Goal: Task Accomplishment & Management: Complete application form

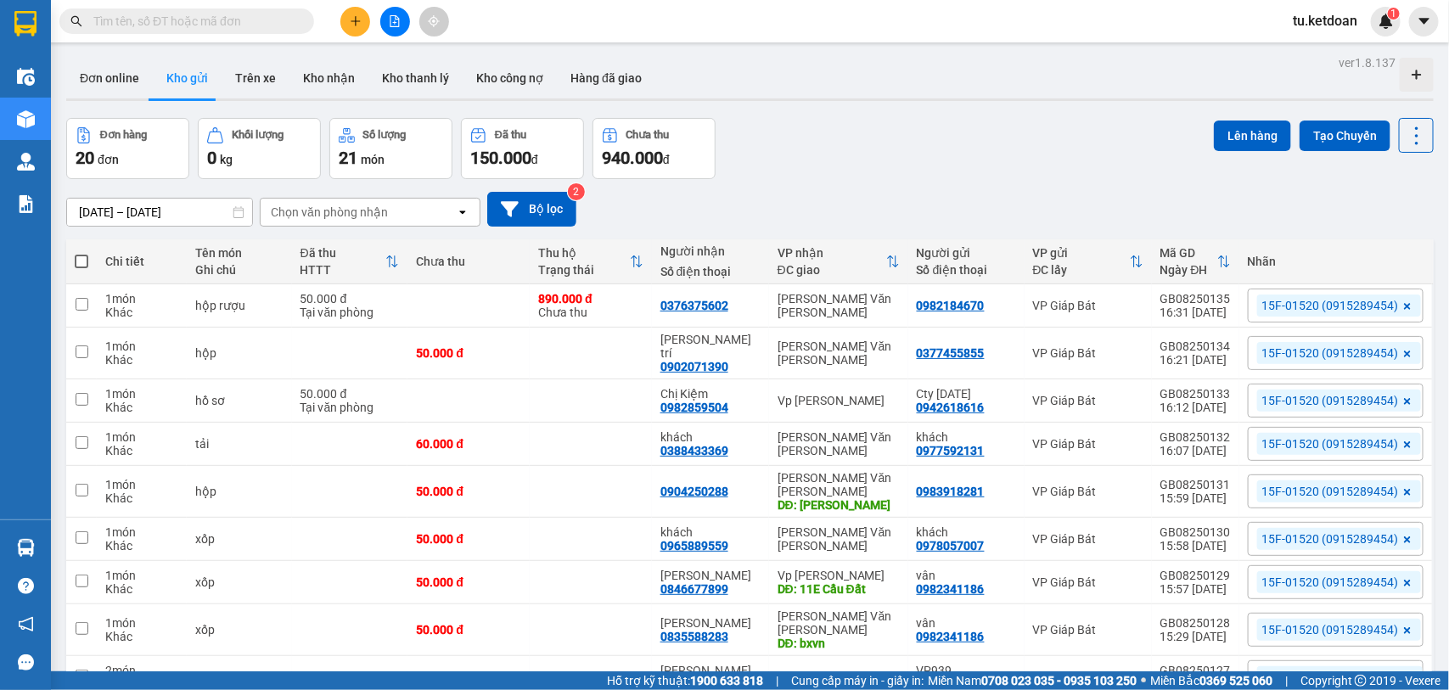
click at [154, 210] on input "10/08/2025 – 12/08/2025" at bounding box center [159, 212] width 185 height 27
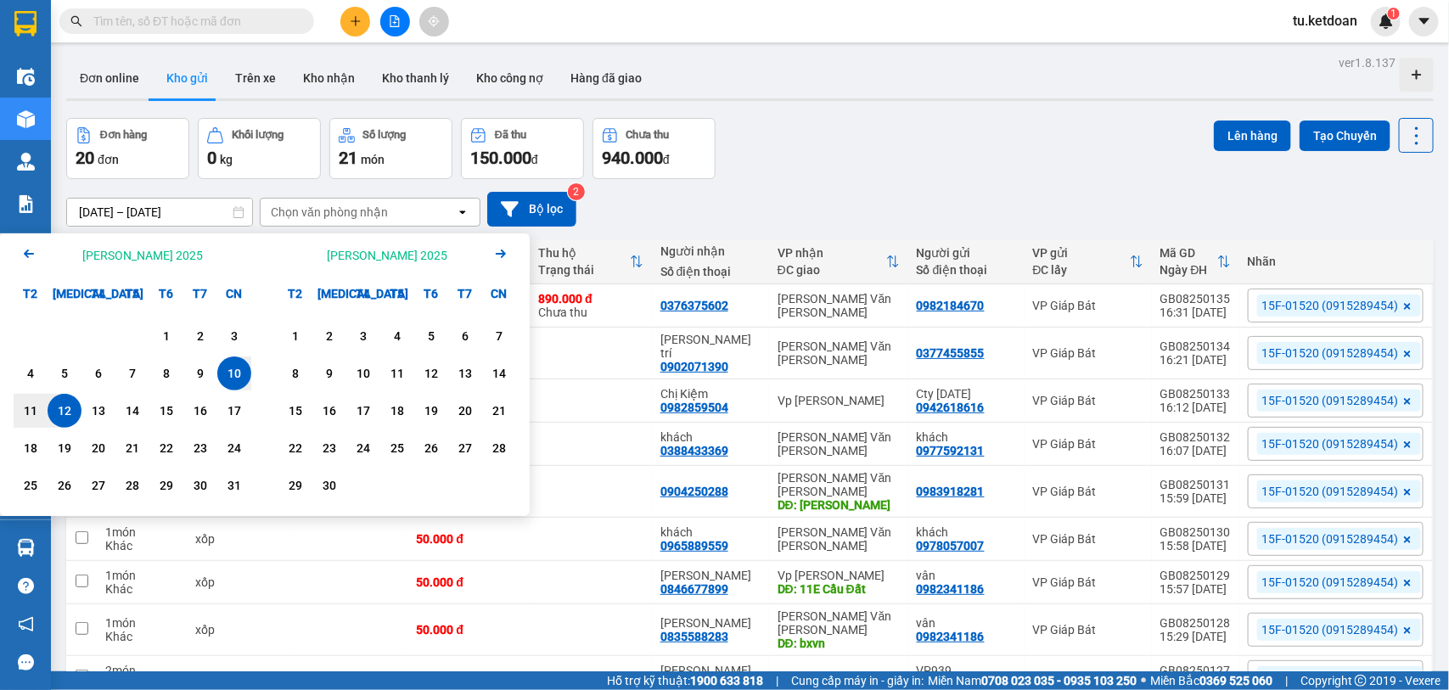
click at [60, 407] on div "12" at bounding box center [65, 411] width 24 height 20
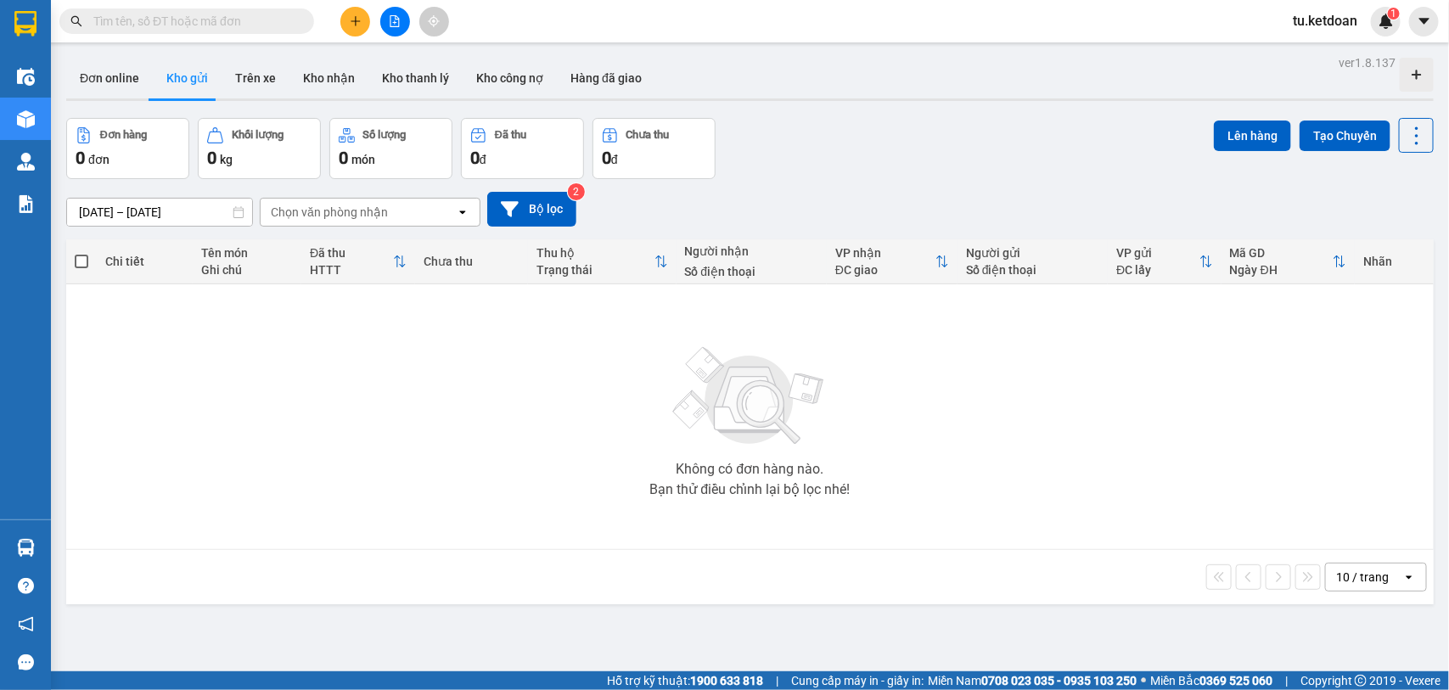
click at [189, 208] on input "12/08/2025 – 12/08/2025" at bounding box center [159, 212] width 185 height 27
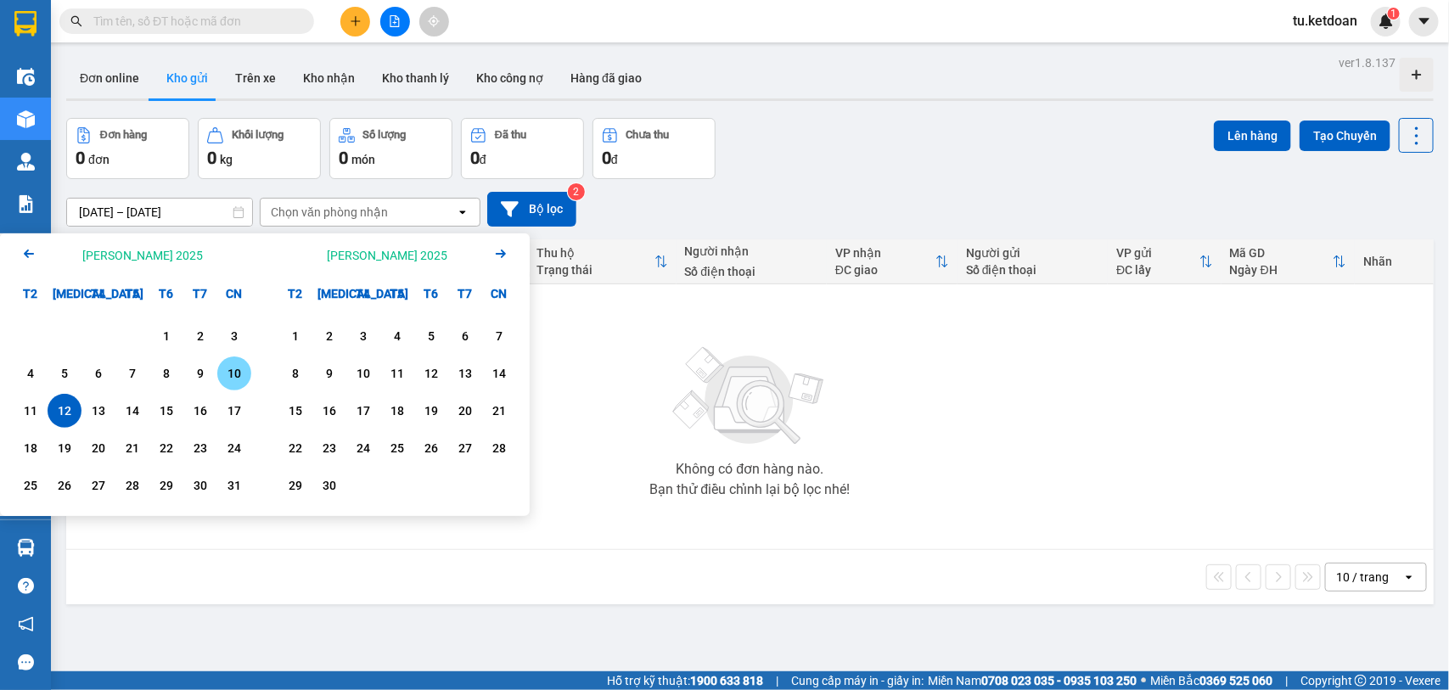
click at [235, 365] on div "10" at bounding box center [234, 373] width 24 height 20
click at [36, 407] on div "11" at bounding box center [31, 411] width 24 height 20
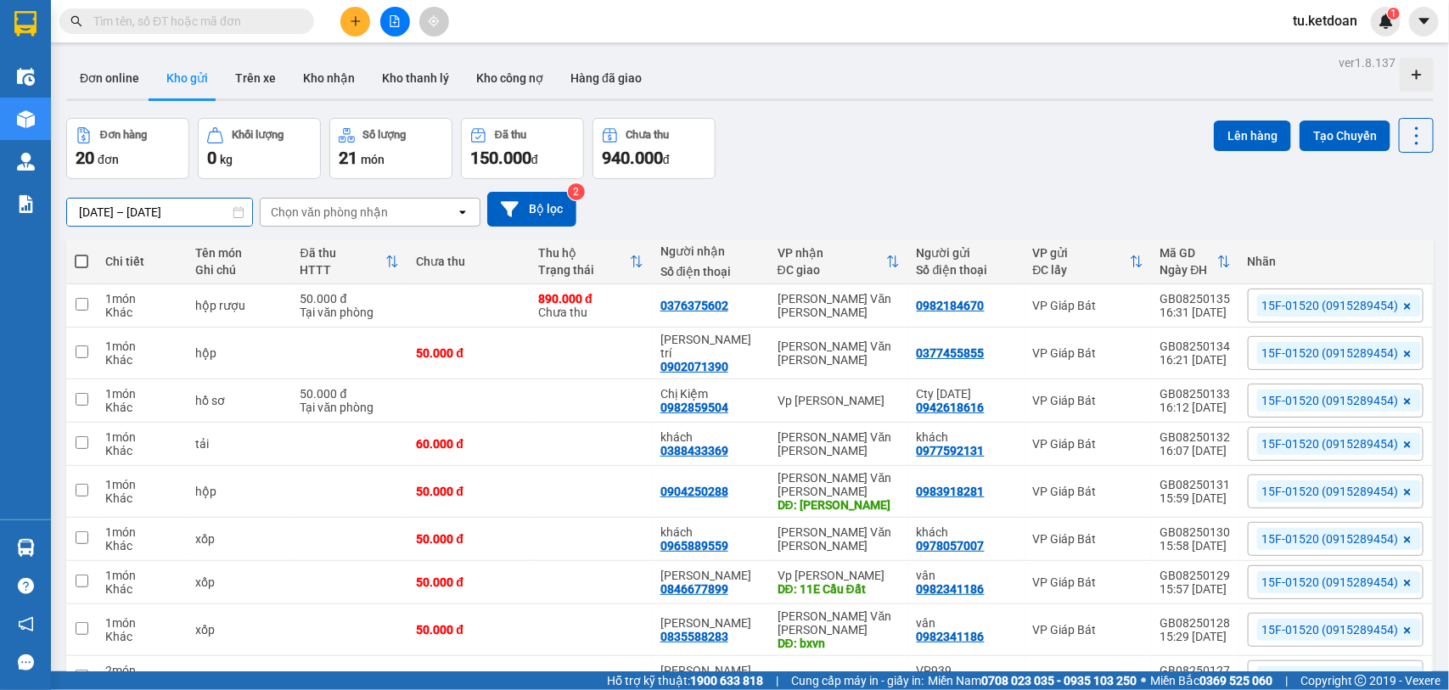
click at [184, 209] on input "10/08/2025 – 11/08/2025" at bounding box center [159, 212] width 185 height 27
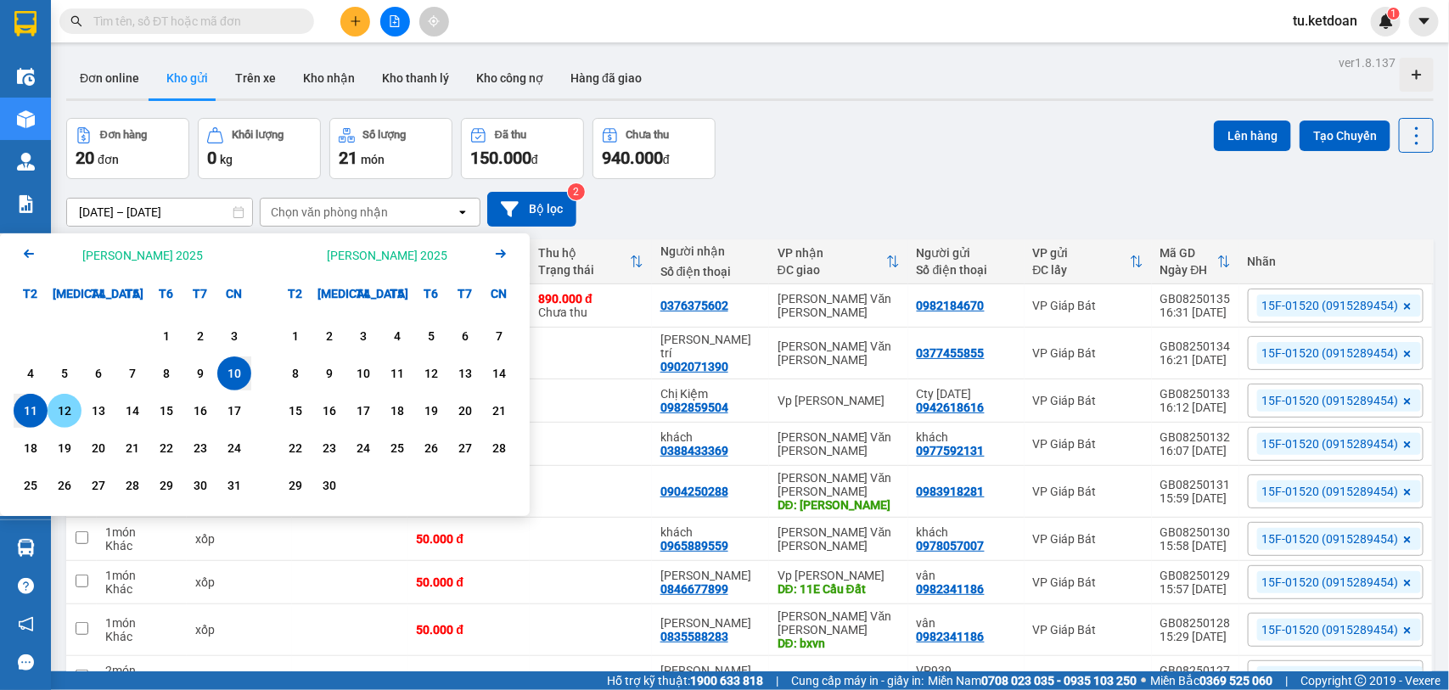
click at [65, 410] on div "12" at bounding box center [65, 411] width 24 height 20
type input "12/08/2025 – 12/08/2025"
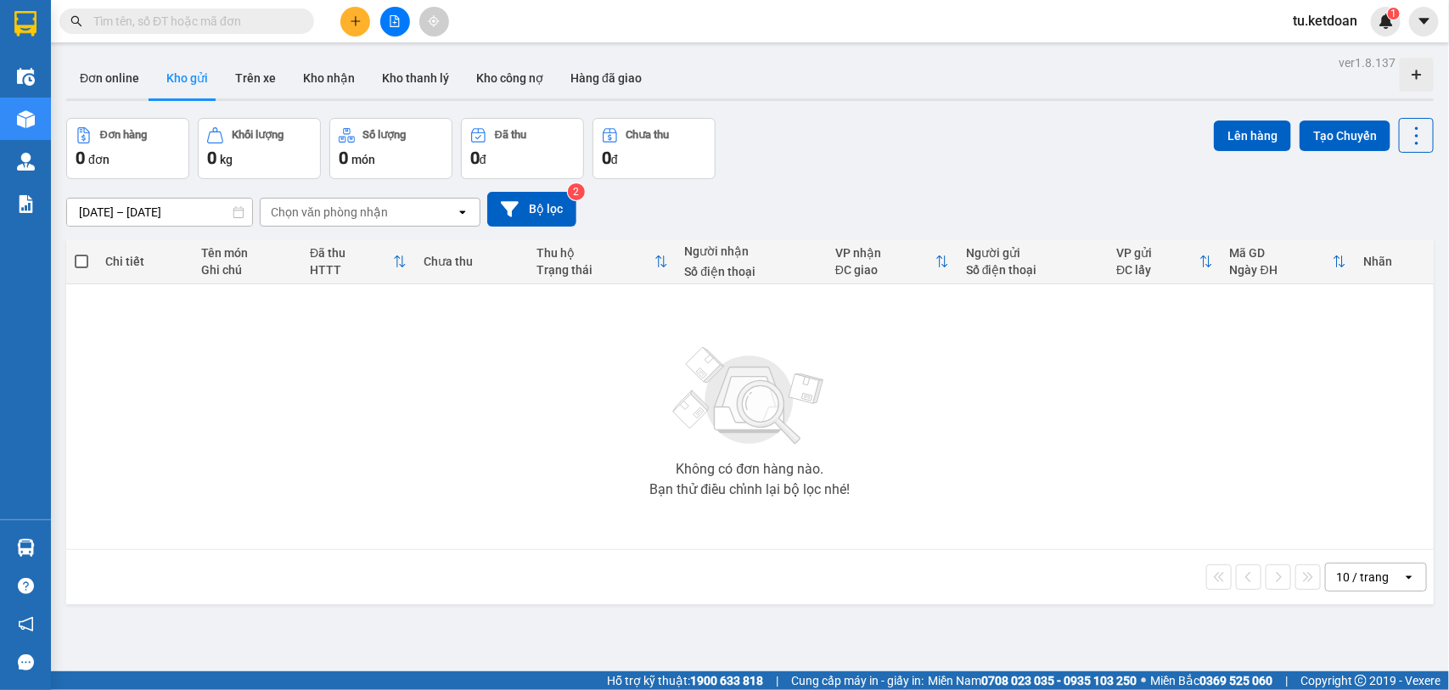
click at [1349, 569] on div "10 / trang" at bounding box center [1362, 577] width 53 height 17
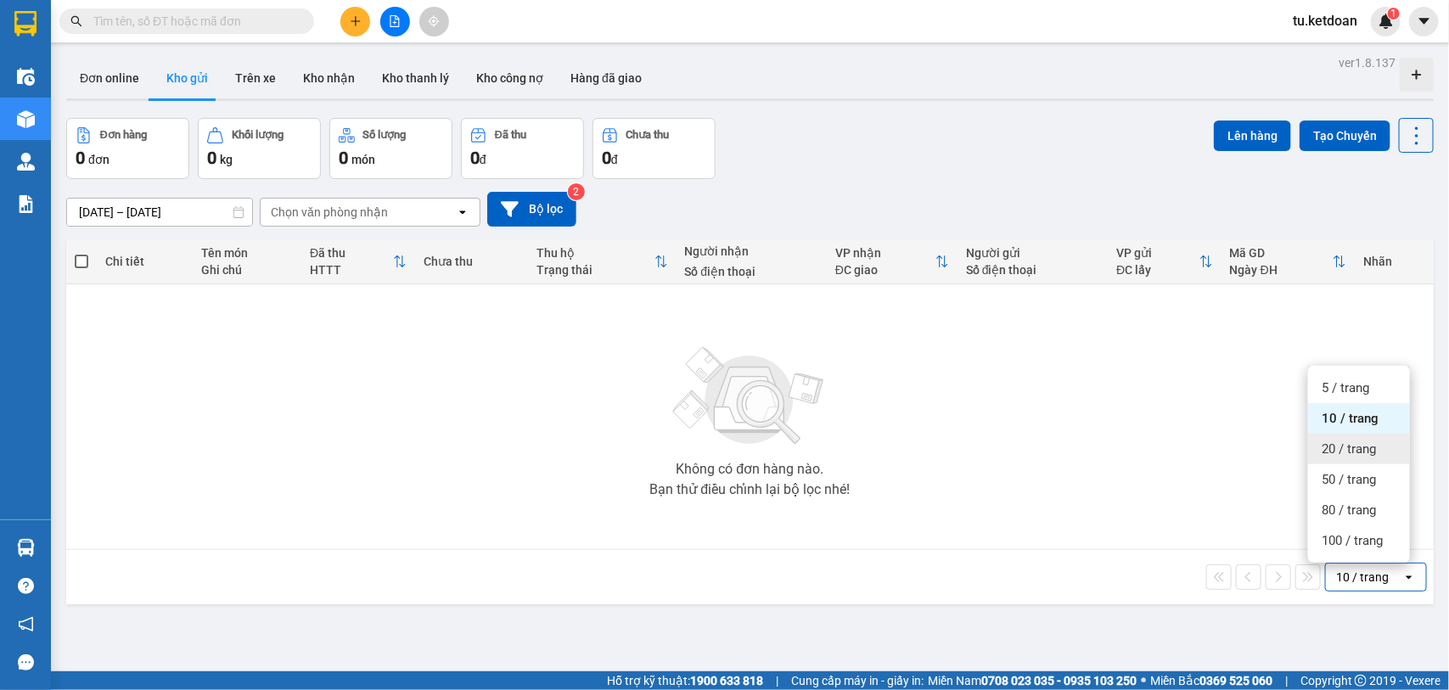
click at [1339, 450] on span "20 / trang" at bounding box center [1348, 448] width 54 height 17
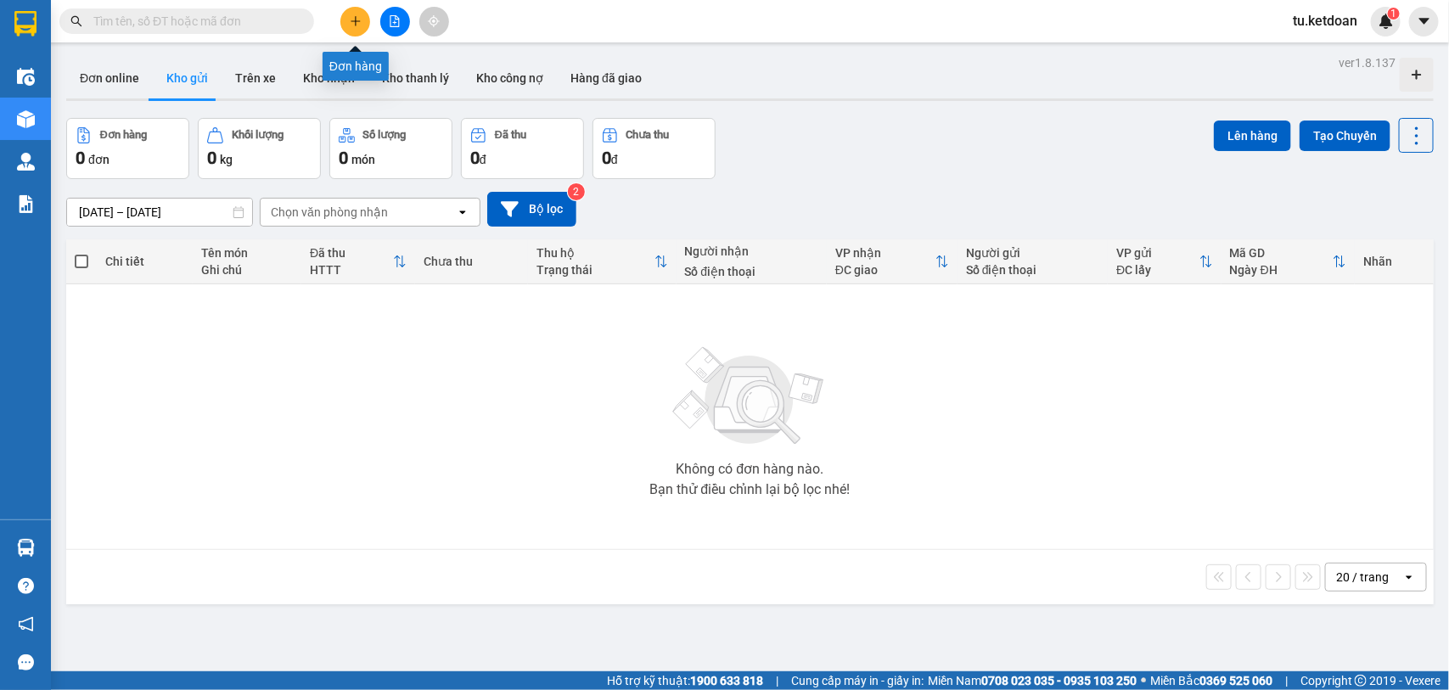
click at [354, 19] on icon "plus" at bounding box center [356, 21] width 12 height 12
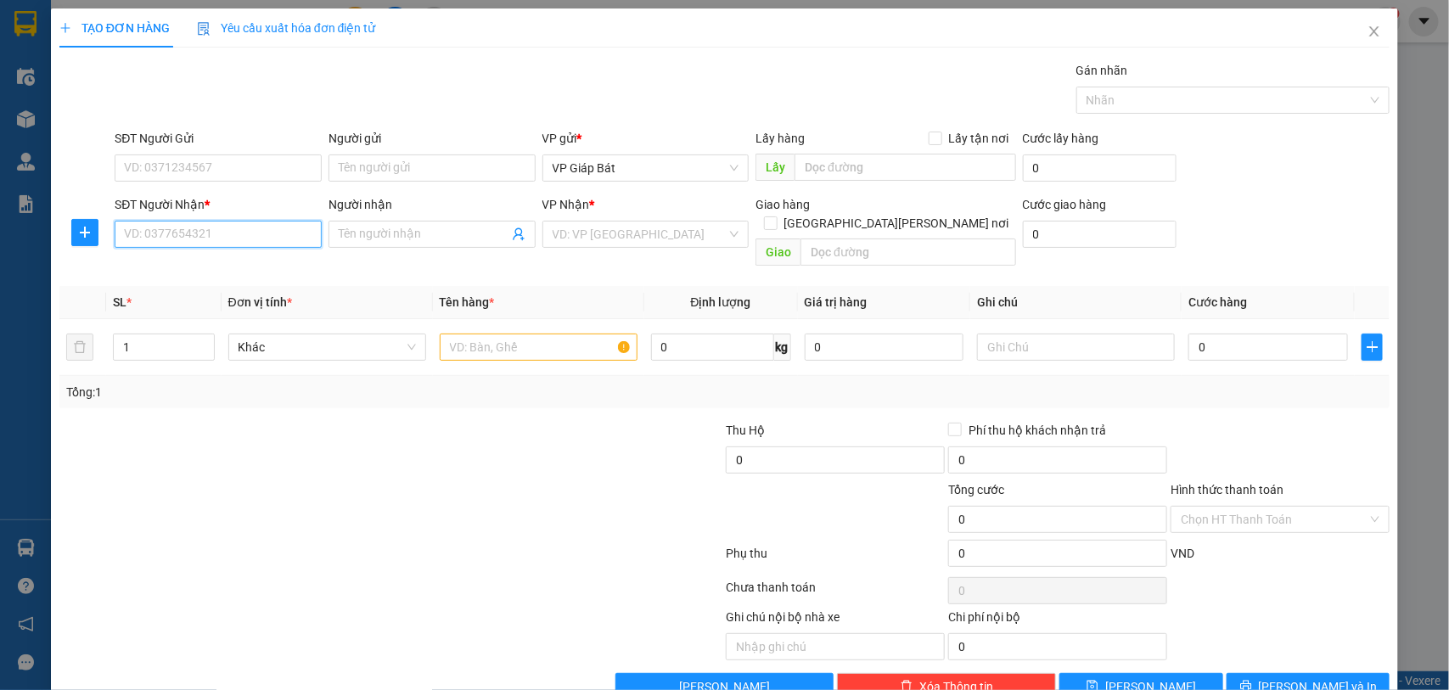
click at [260, 234] on input "SĐT Người Nhận *" at bounding box center [218, 234] width 207 height 27
click at [234, 272] on div "0867908550 - khách" at bounding box center [216, 269] width 184 height 19
type input "0867908550"
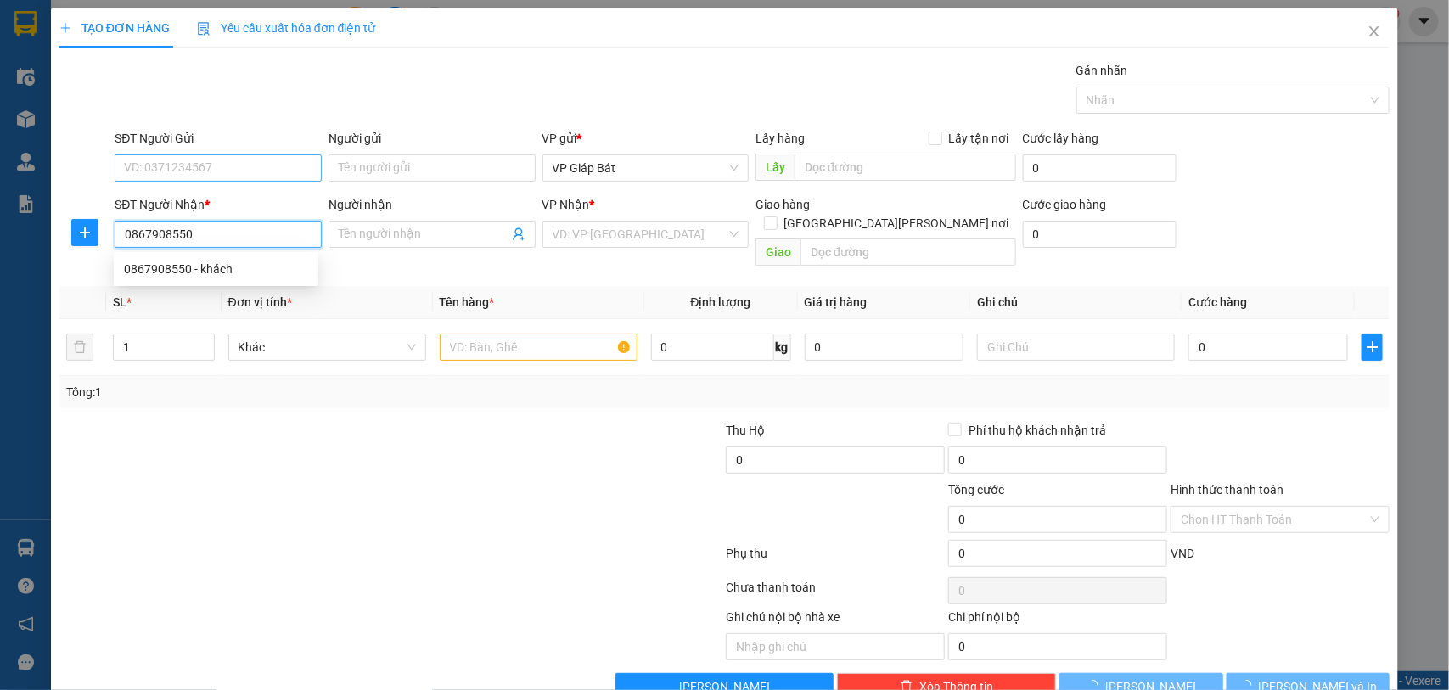
type input "khách"
type input "aeon"
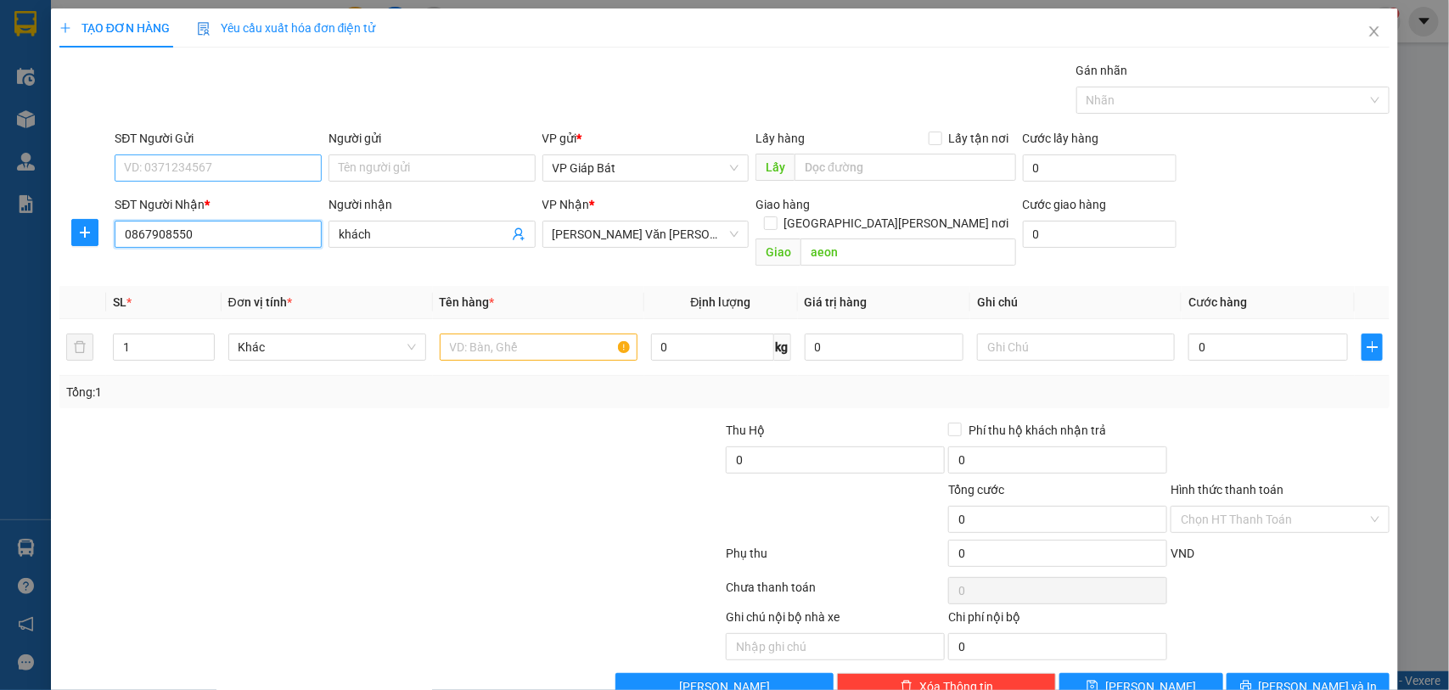
type input "0867908550"
click at [256, 166] on input "SĐT Người Gửi" at bounding box center [218, 167] width 207 height 27
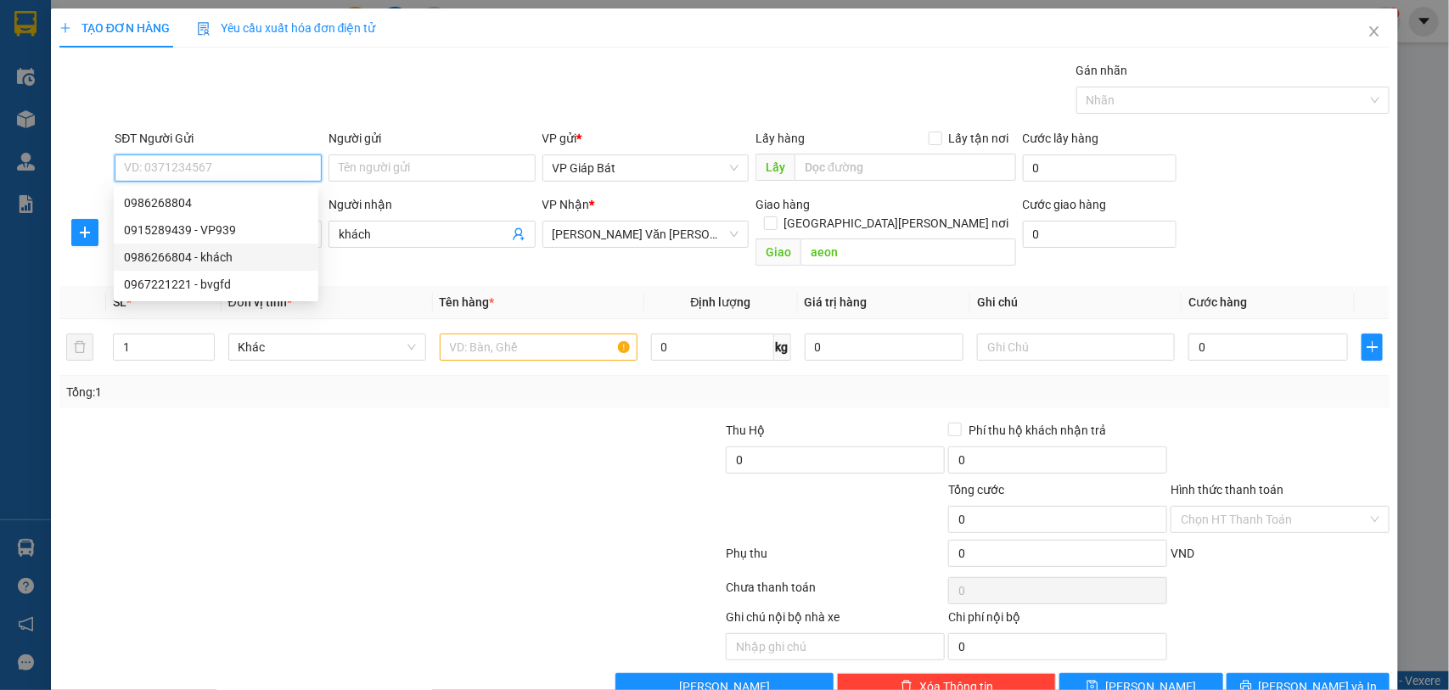
click at [235, 255] on div "0986266804 - khách" at bounding box center [216, 257] width 184 height 19
type input "0986266804"
type input "khách"
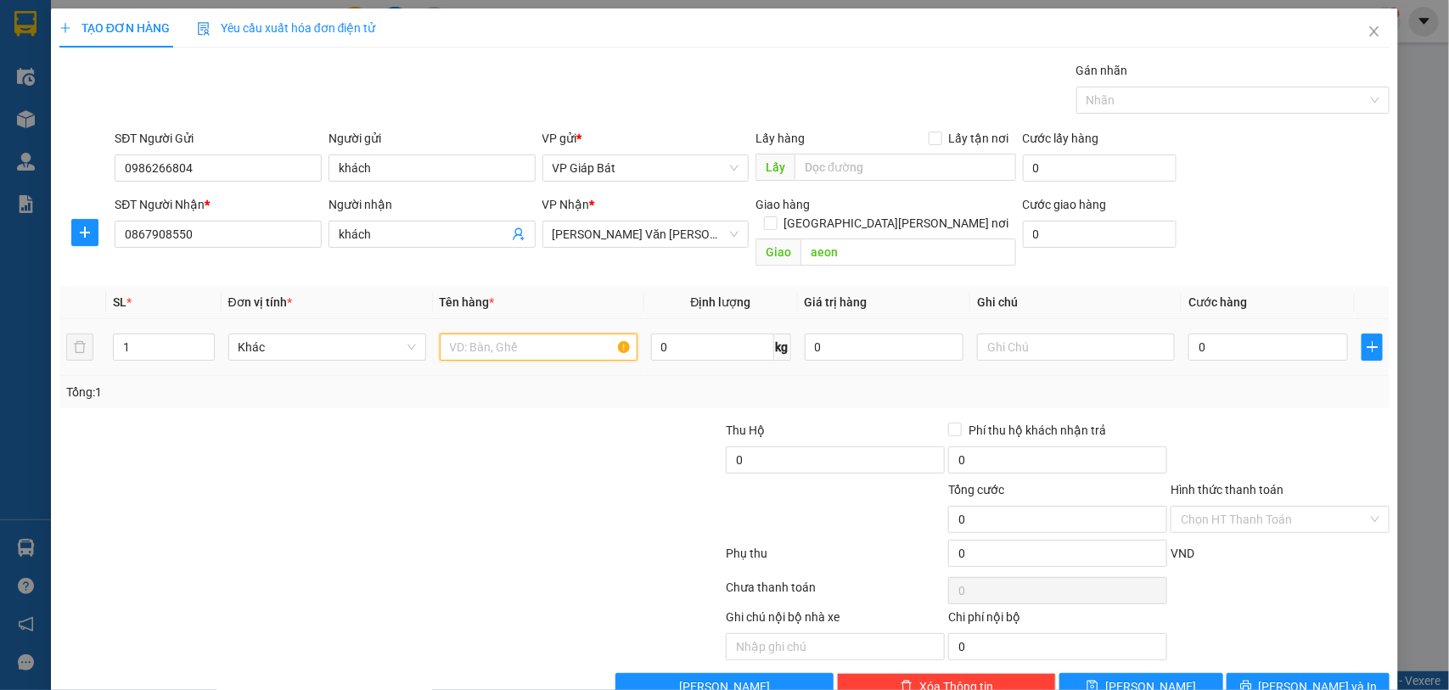
click at [463, 334] on input "text" at bounding box center [539, 347] width 198 height 27
type input "biển số"
click at [1190, 334] on input "0" at bounding box center [1268, 347] width 160 height 27
type input "5"
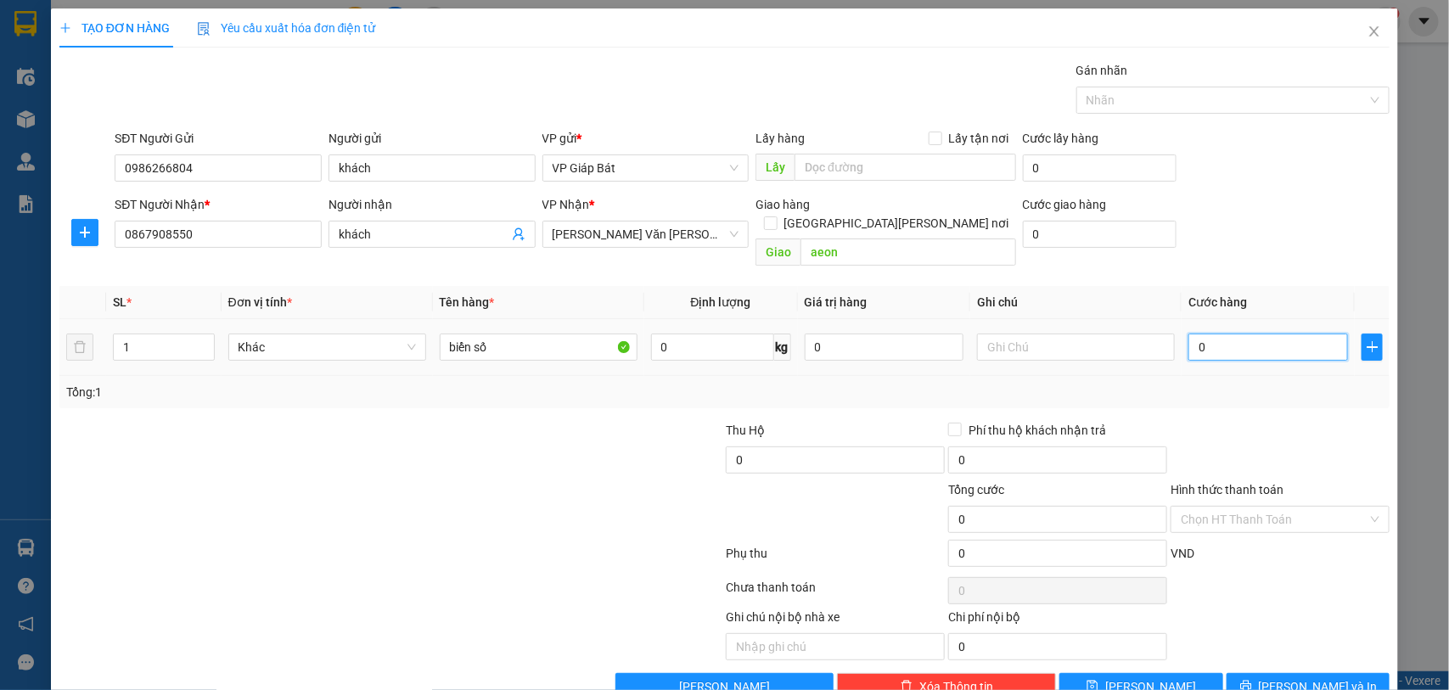
type input "5"
type input "50"
type input "500"
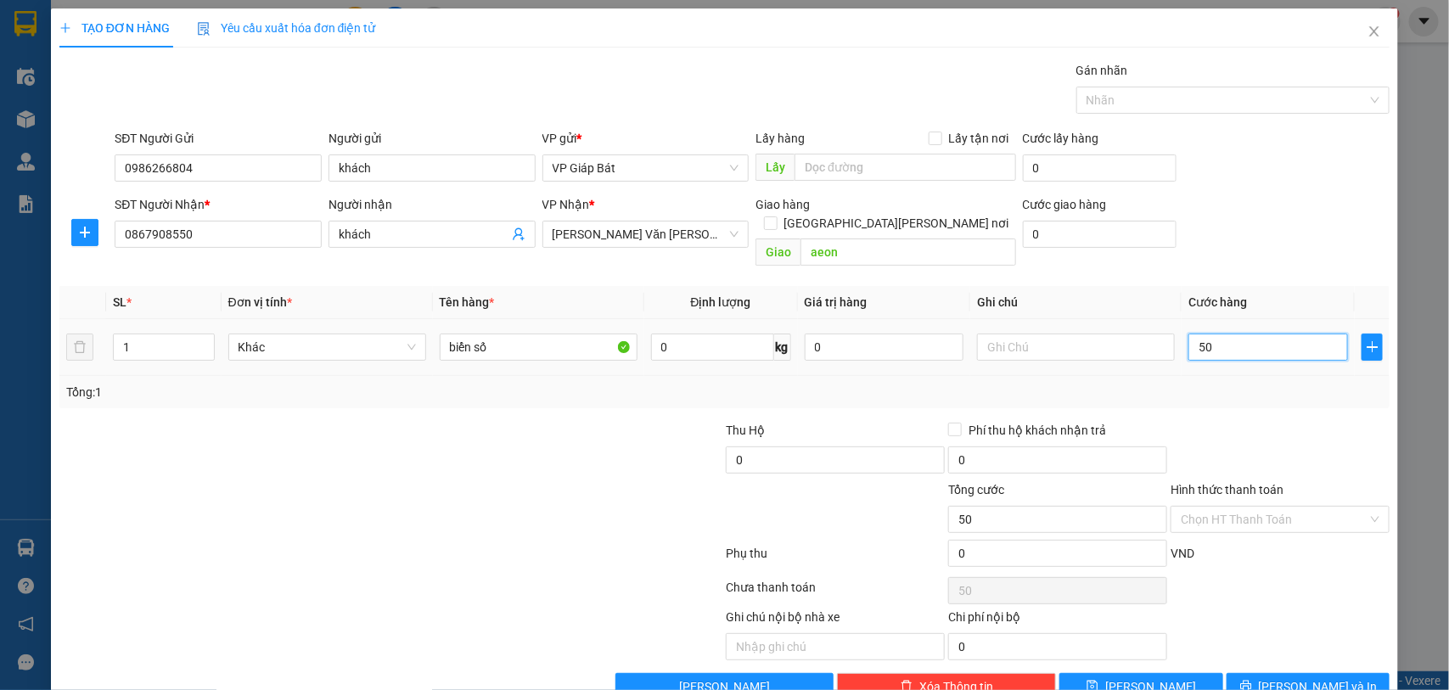
type input "500"
type input "5.000"
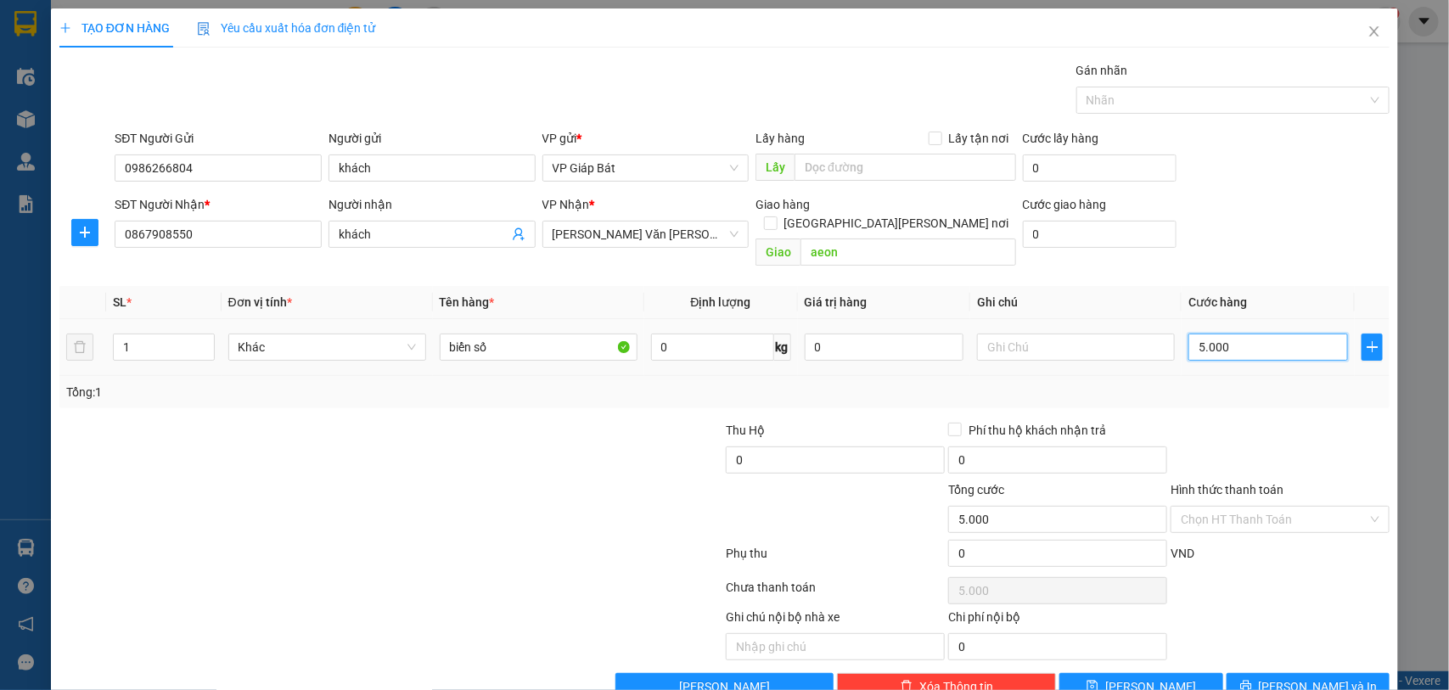
type input "50.000"
click at [1095, 113] on div "Nhãn" at bounding box center [1233, 100] width 314 height 27
type input "50.000"
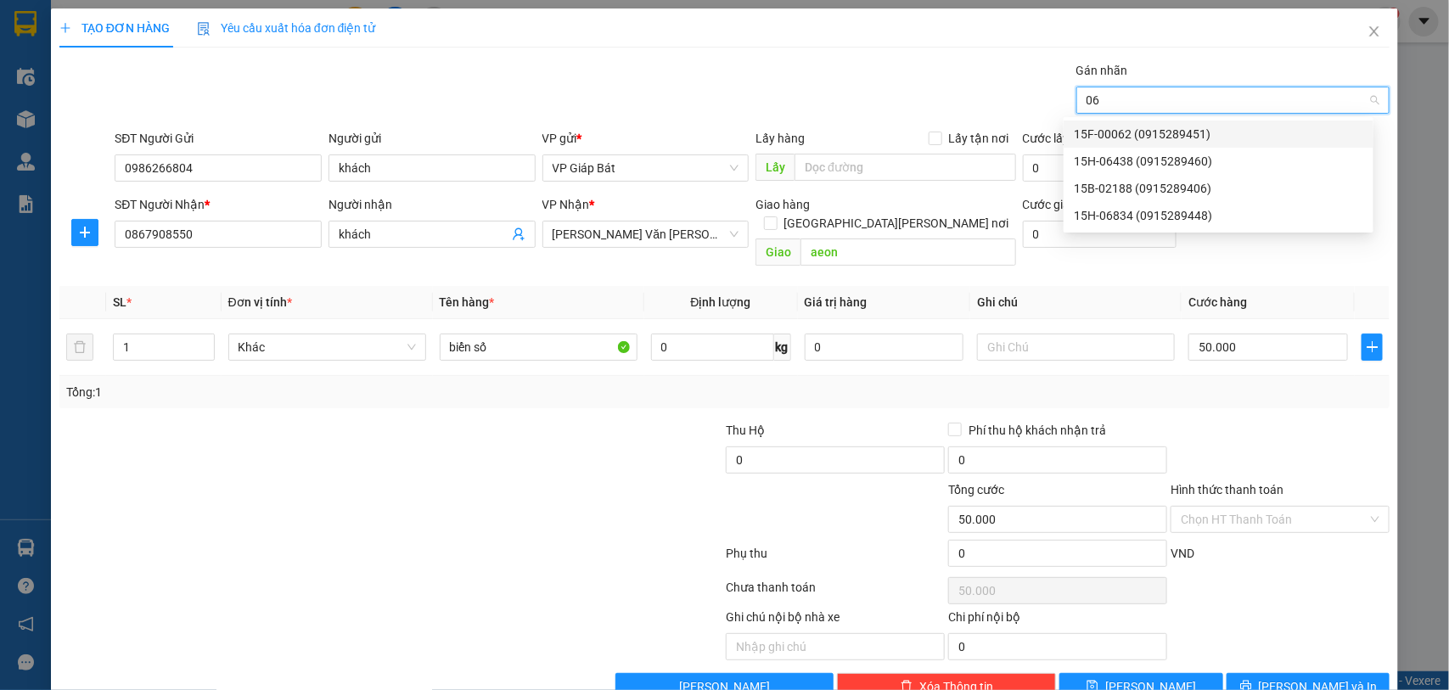
type input "064"
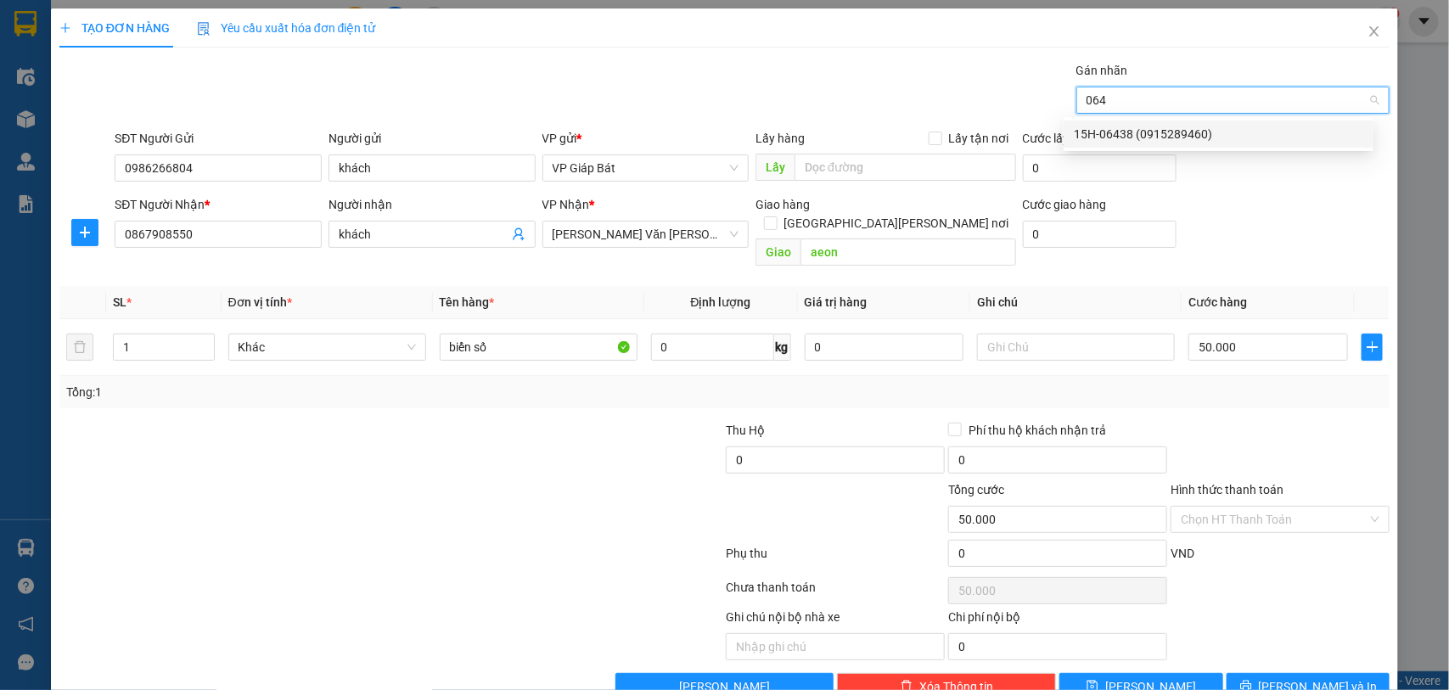
click at [1105, 134] on div "15H-06438 (0915289460)" at bounding box center [1218, 134] width 289 height 19
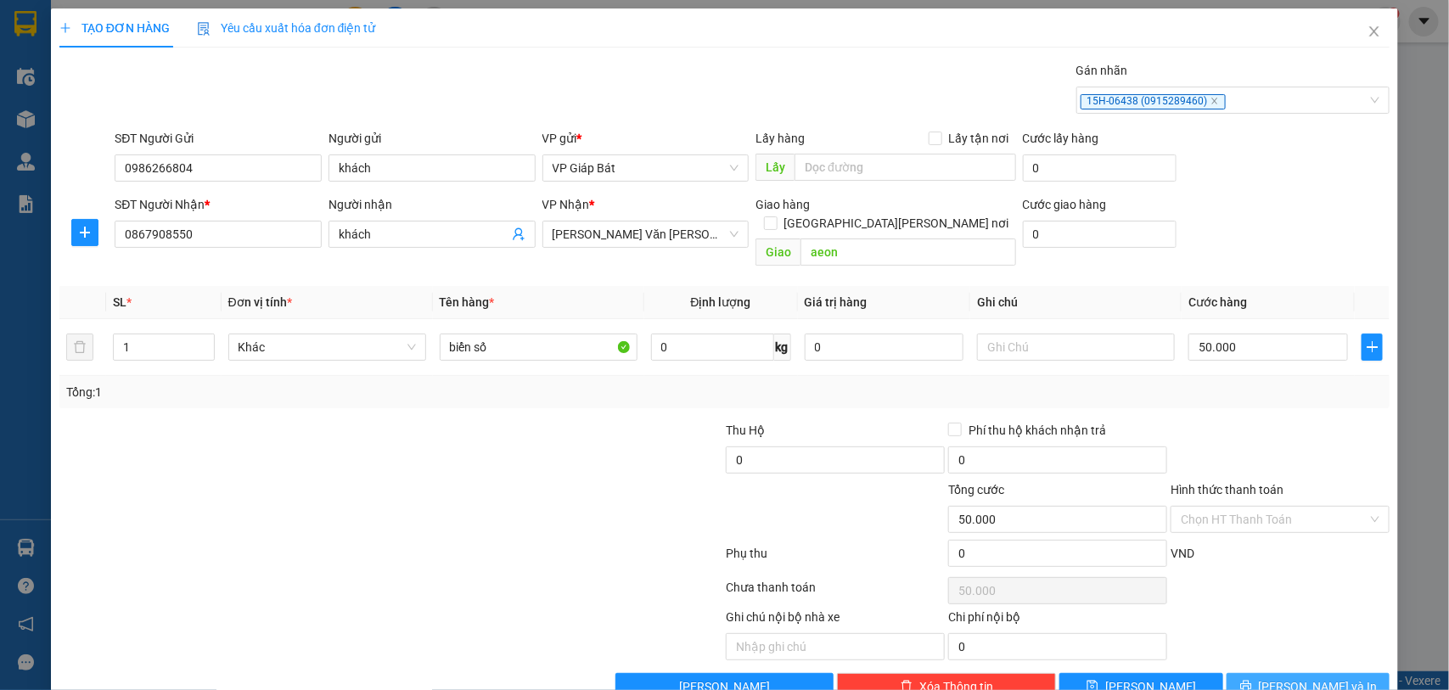
drag, startPoint x: 1304, startPoint y: 675, endPoint x: 1244, endPoint y: 659, distance: 62.4
click at [1304, 677] on span "Lưu và In" at bounding box center [1318, 686] width 119 height 19
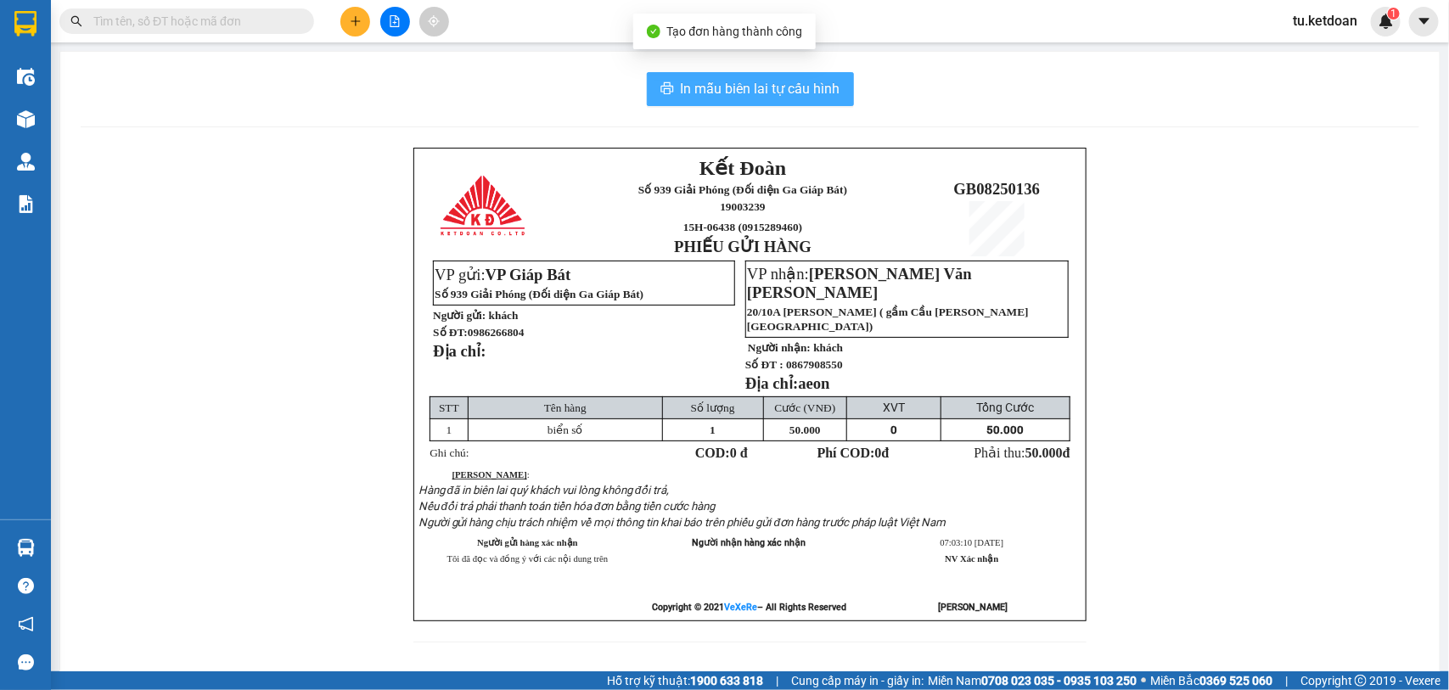
click at [760, 81] on span "In mẫu biên lai tự cấu hình" at bounding box center [761, 88] width 160 height 21
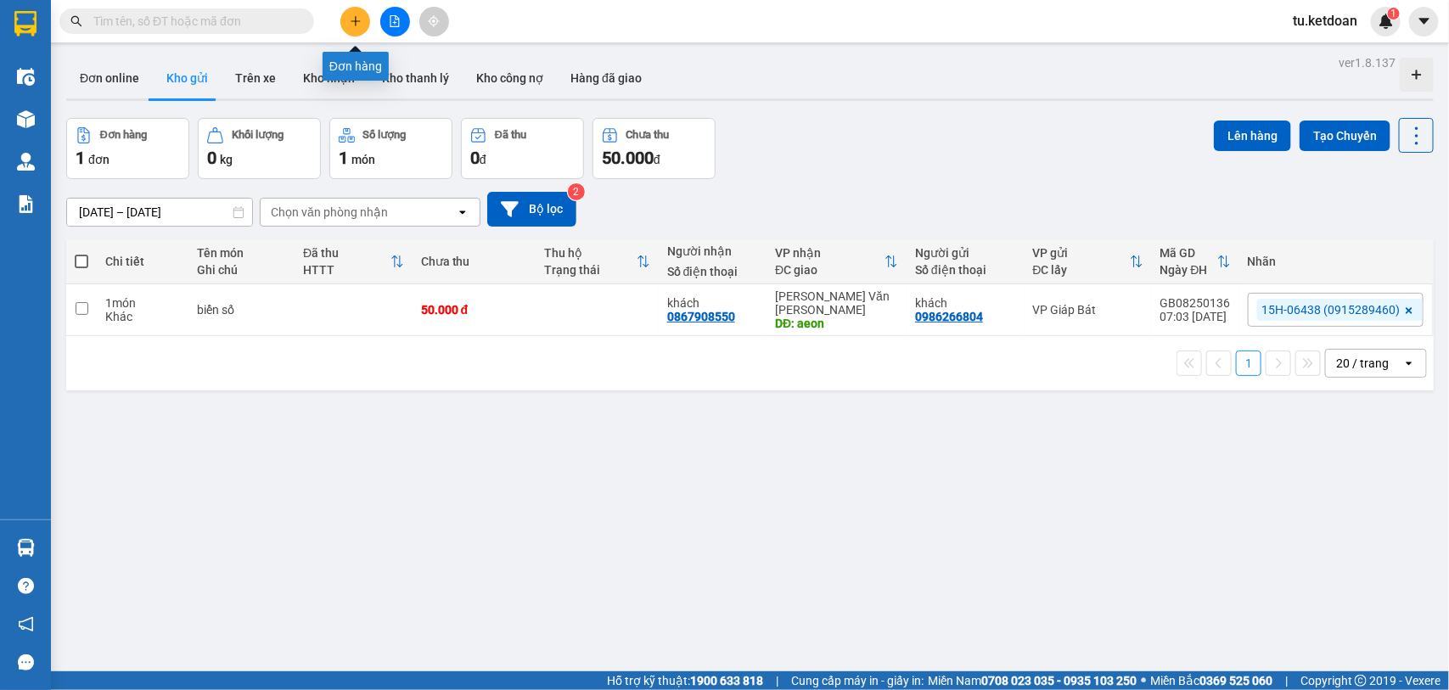
click at [350, 20] on icon "plus" at bounding box center [356, 21] width 12 height 12
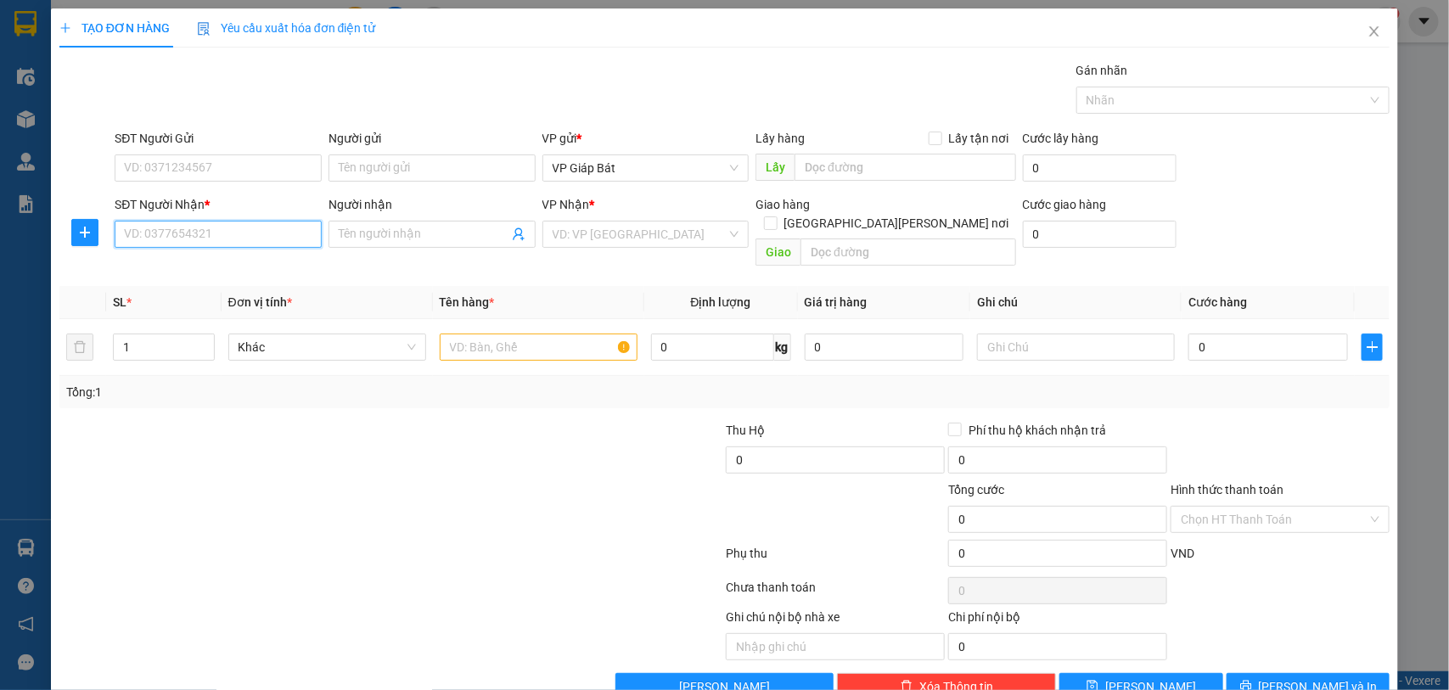
click at [227, 232] on input "SĐT Người Nhận *" at bounding box center [218, 234] width 207 height 27
type input "0914588222"
click at [221, 264] on div "0914588222 - TRANG" at bounding box center [216, 269] width 184 height 19
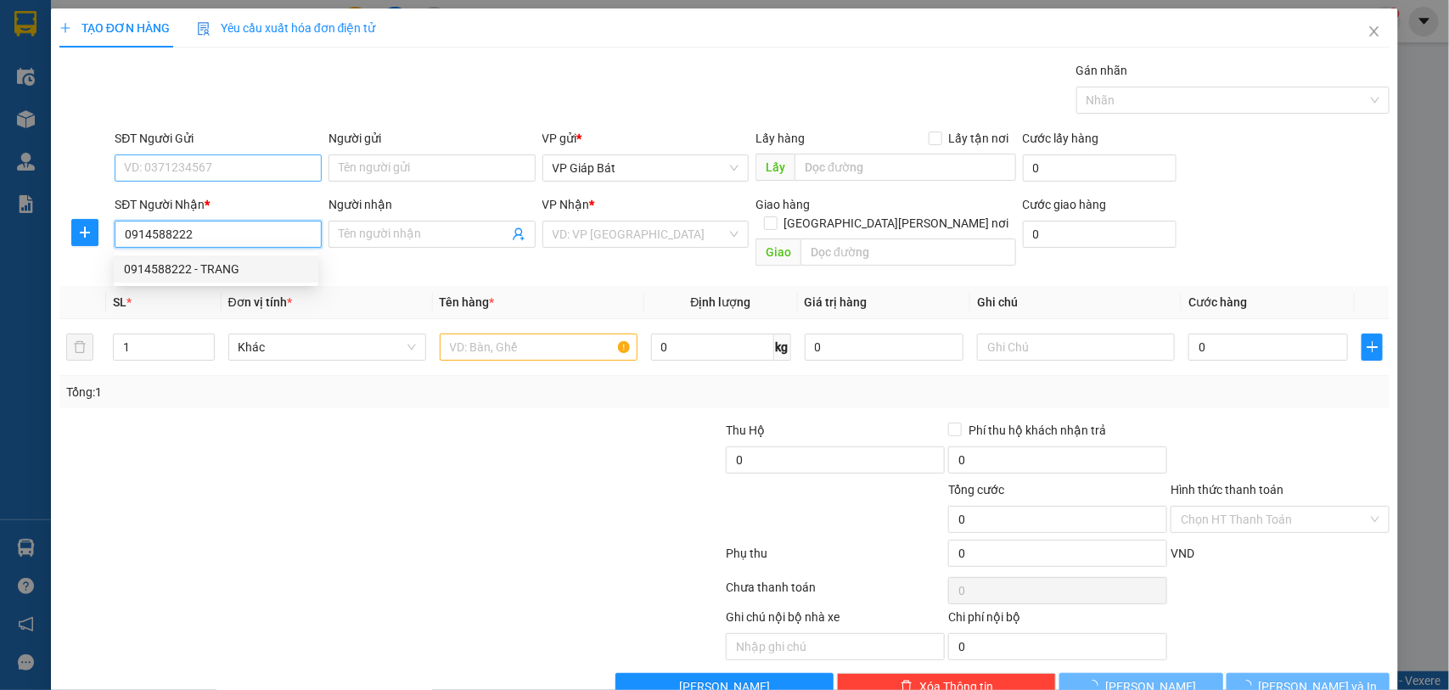
type input "TRANG"
type input "CẦU RÀO 1"
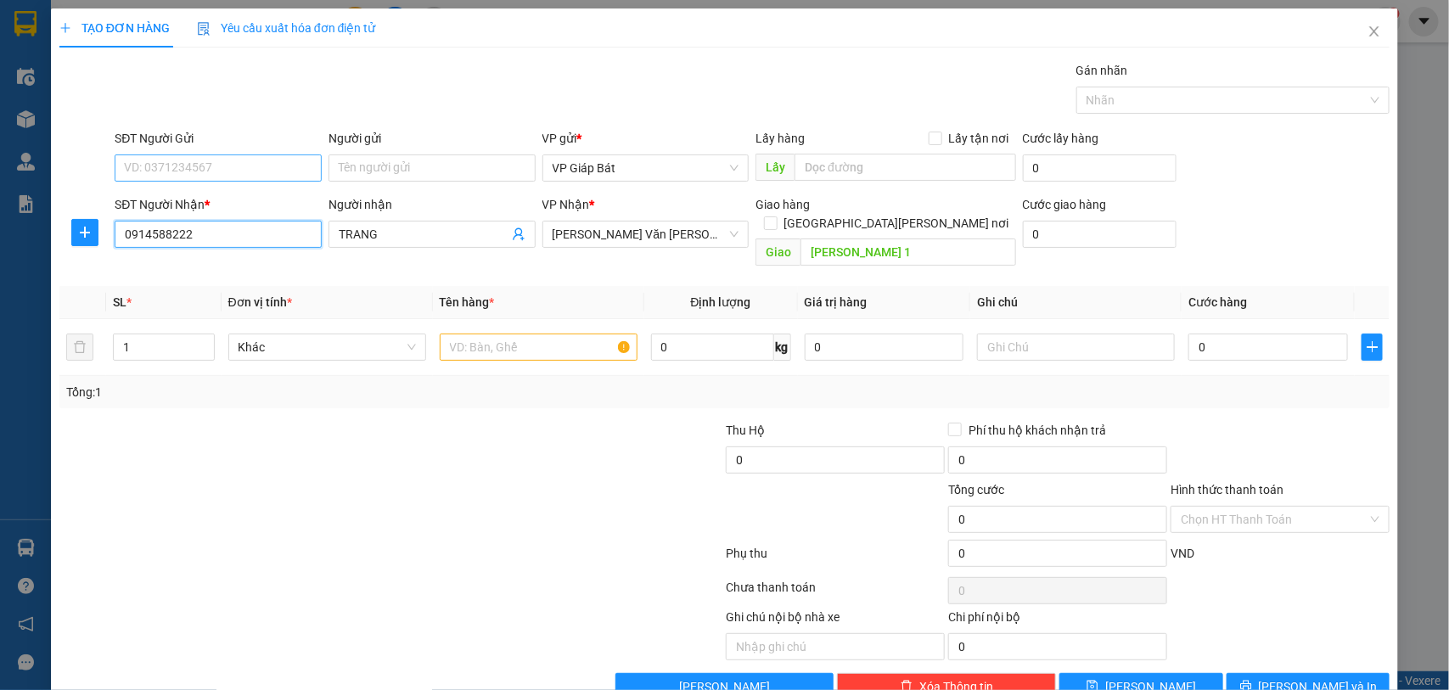
type input "0914588222"
click at [219, 170] on input "SĐT Người Gửi" at bounding box center [218, 167] width 207 height 27
click at [223, 201] on div "0965872588 - GẠO RUỘNG RƯƠI" at bounding box center [225, 203] width 202 height 19
type input "0965872588"
type input "GẠO RUỘNG RƯƠI"
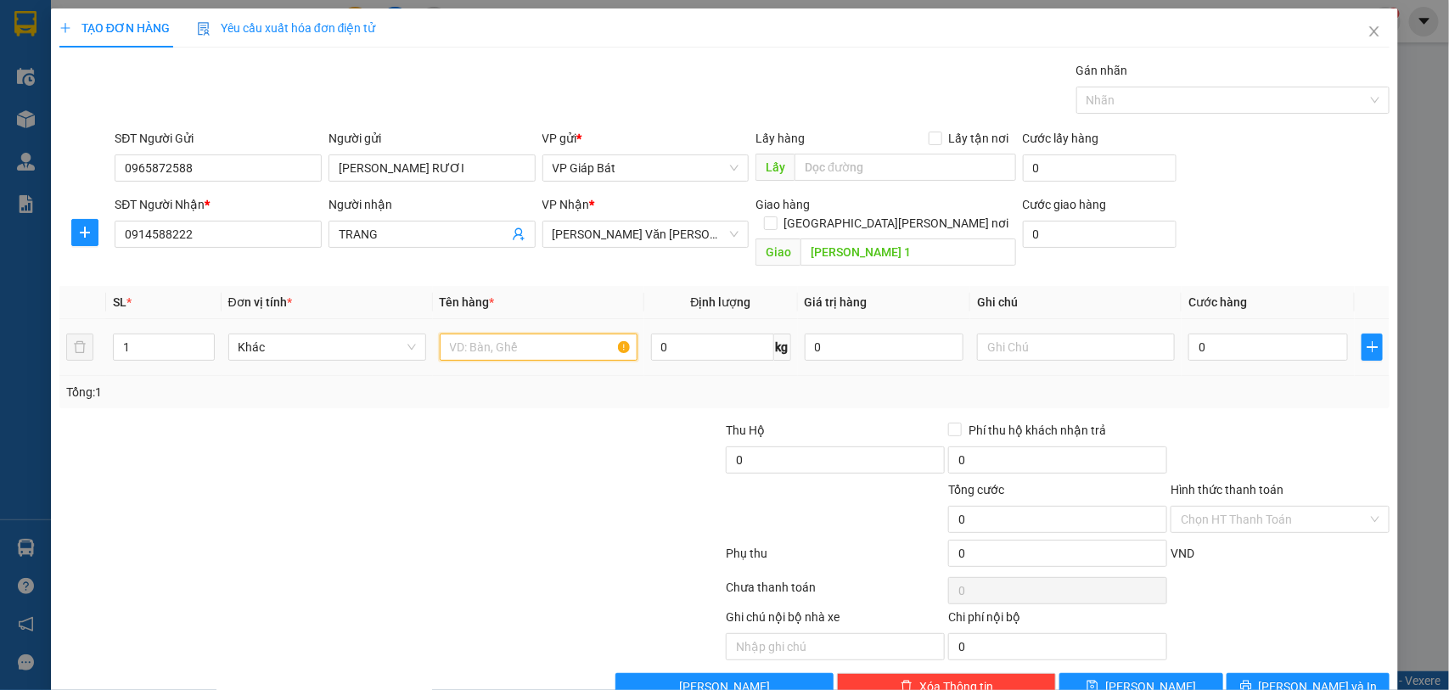
click at [467, 334] on input "text" at bounding box center [539, 347] width 198 height 27
type input "xốp"
click at [1227, 341] on input "0" at bounding box center [1268, 347] width 160 height 27
type input "7"
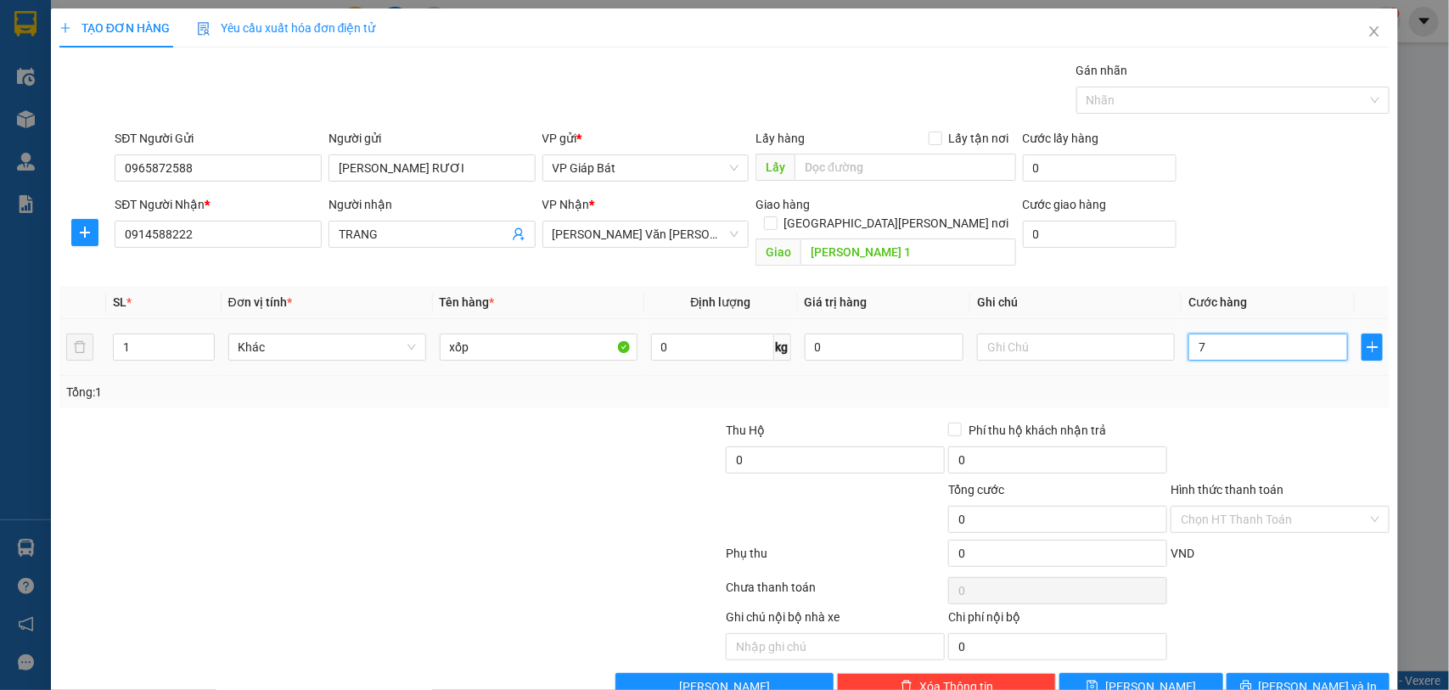
type input "7"
type input "70"
type input "700"
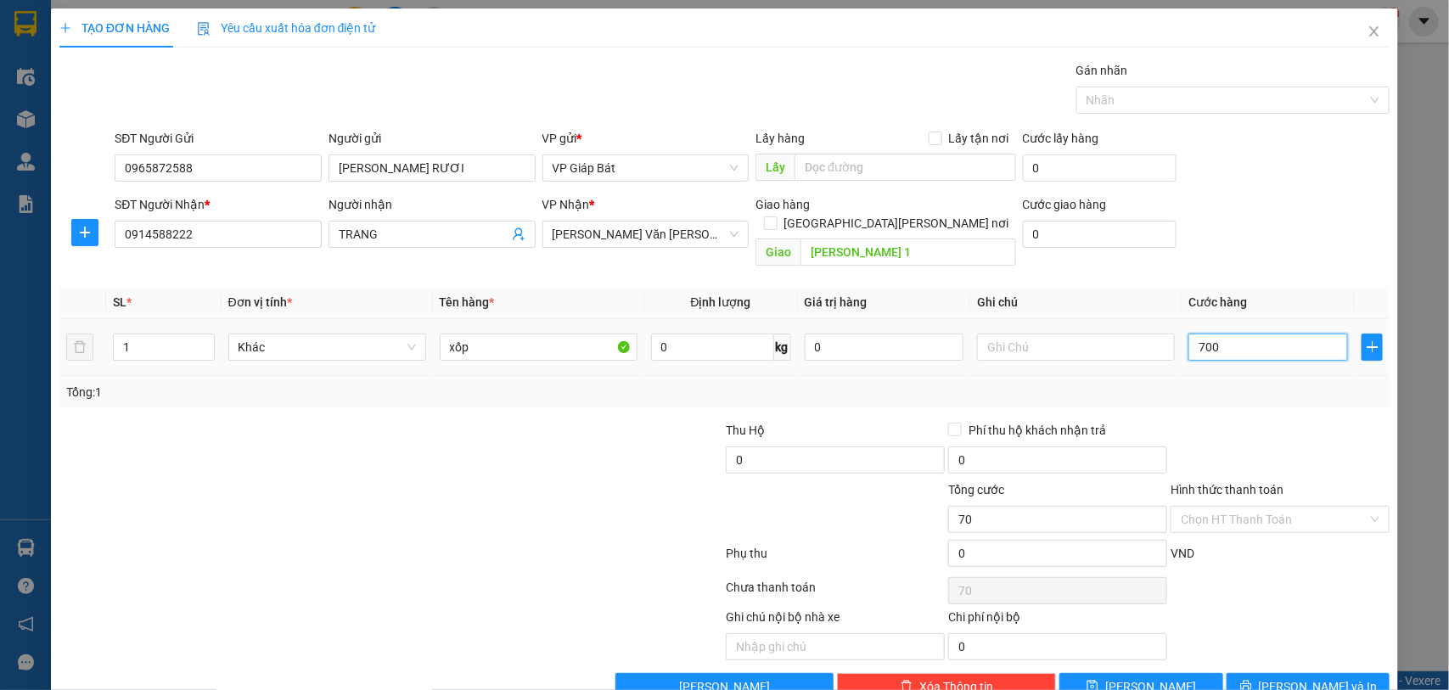
type input "700"
type input "7.000"
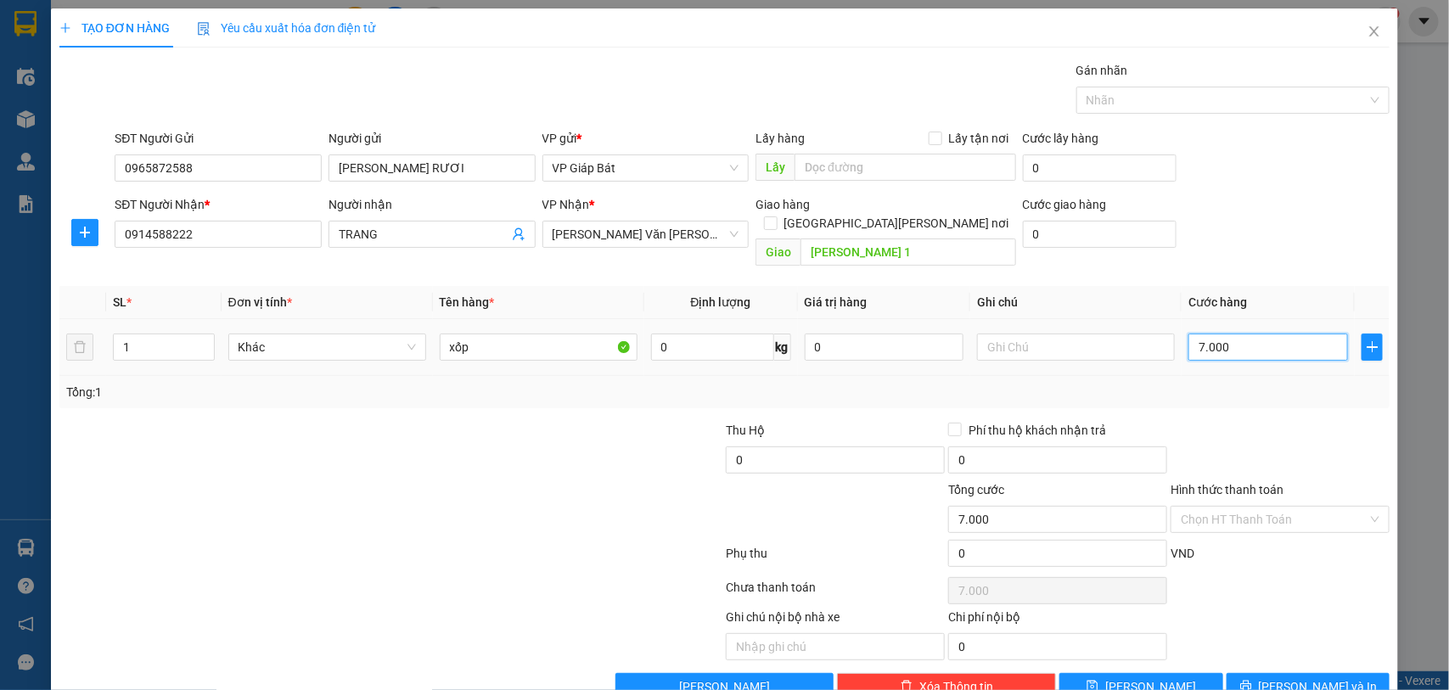
type input "70.000"
click at [1197, 102] on div at bounding box center [1224, 100] width 289 height 20
type input "70.000"
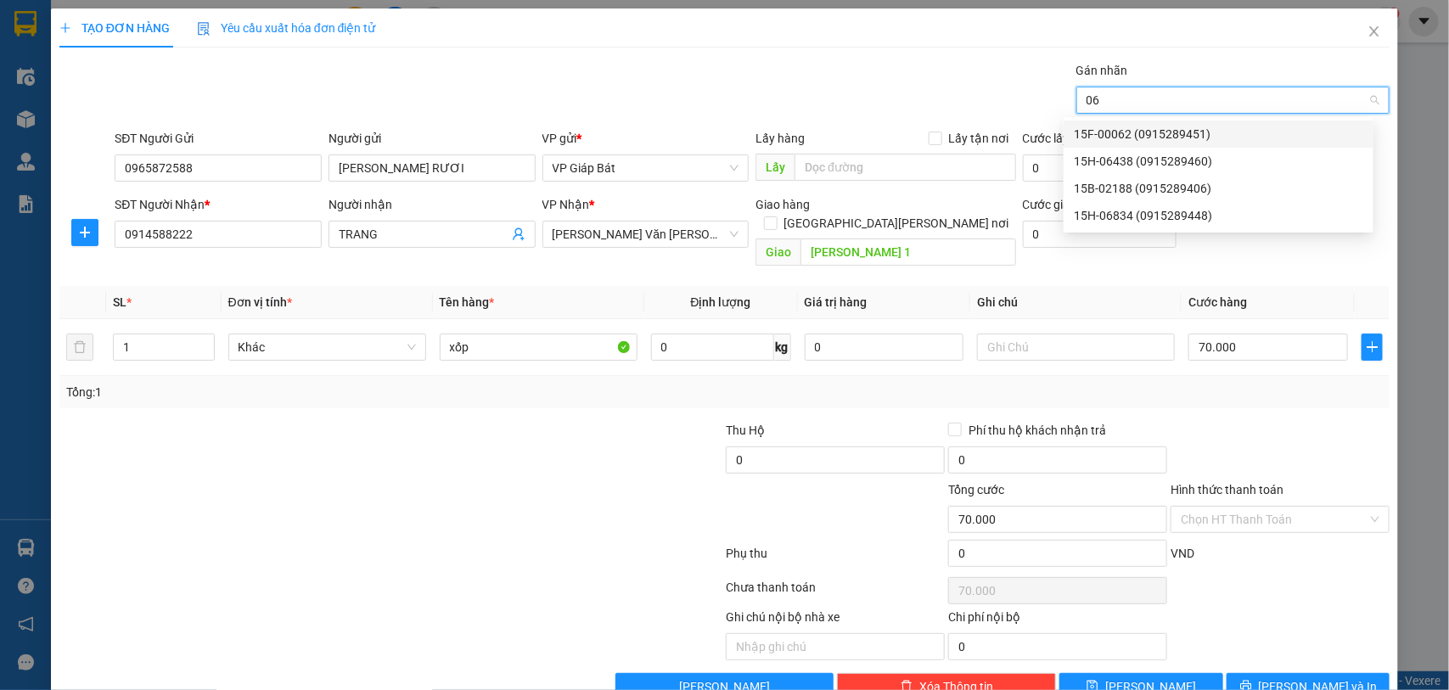
type input "064"
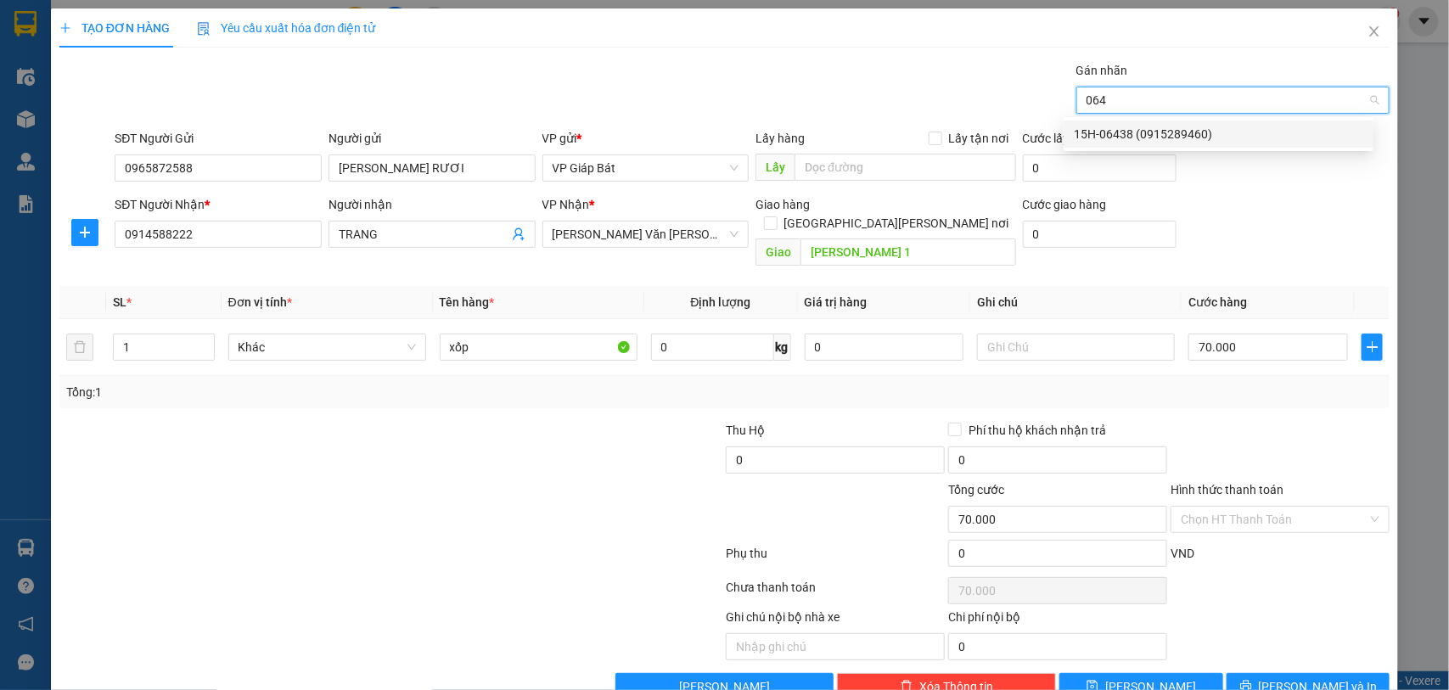
click at [1174, 132] on div "15H-06438 (0915289460)" at bounding box center [1218, 134] width 289 height 19
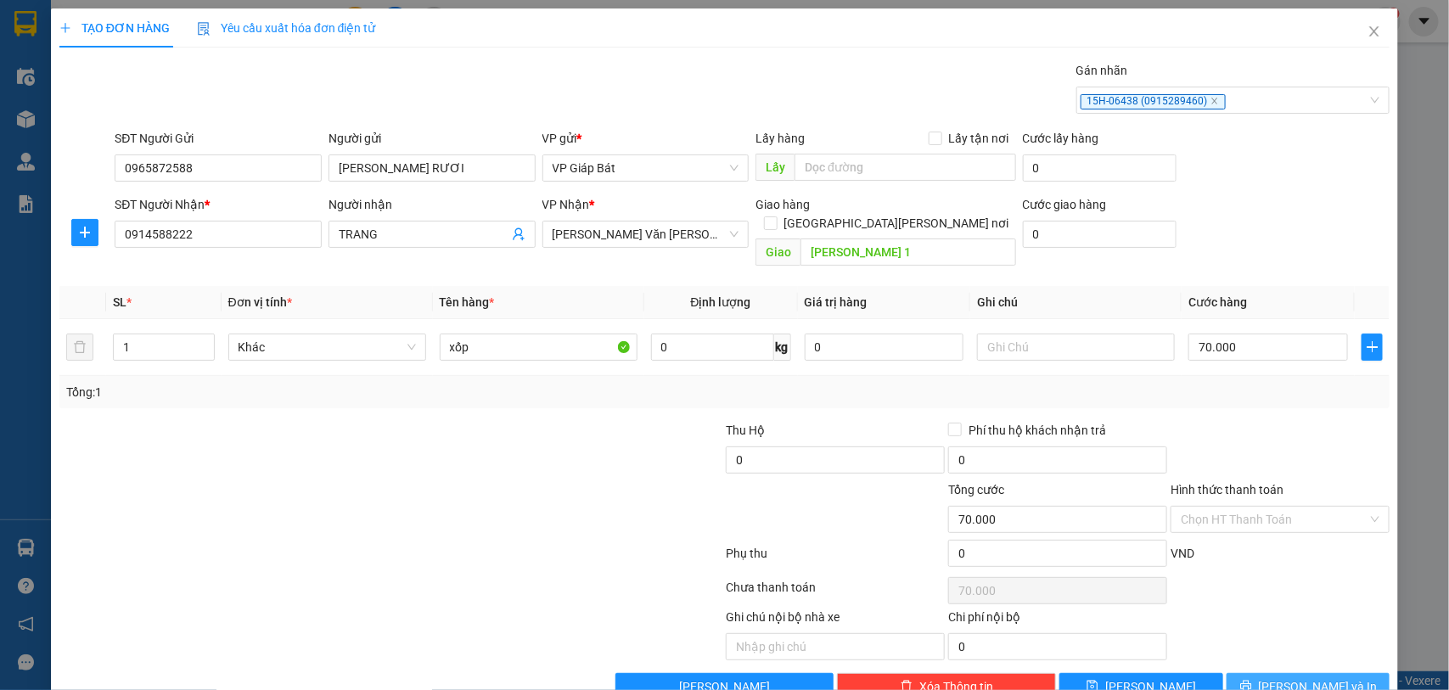
click at [1252, 680] on icon "printer" at bounding box center [1246, 686] width 12 height 12
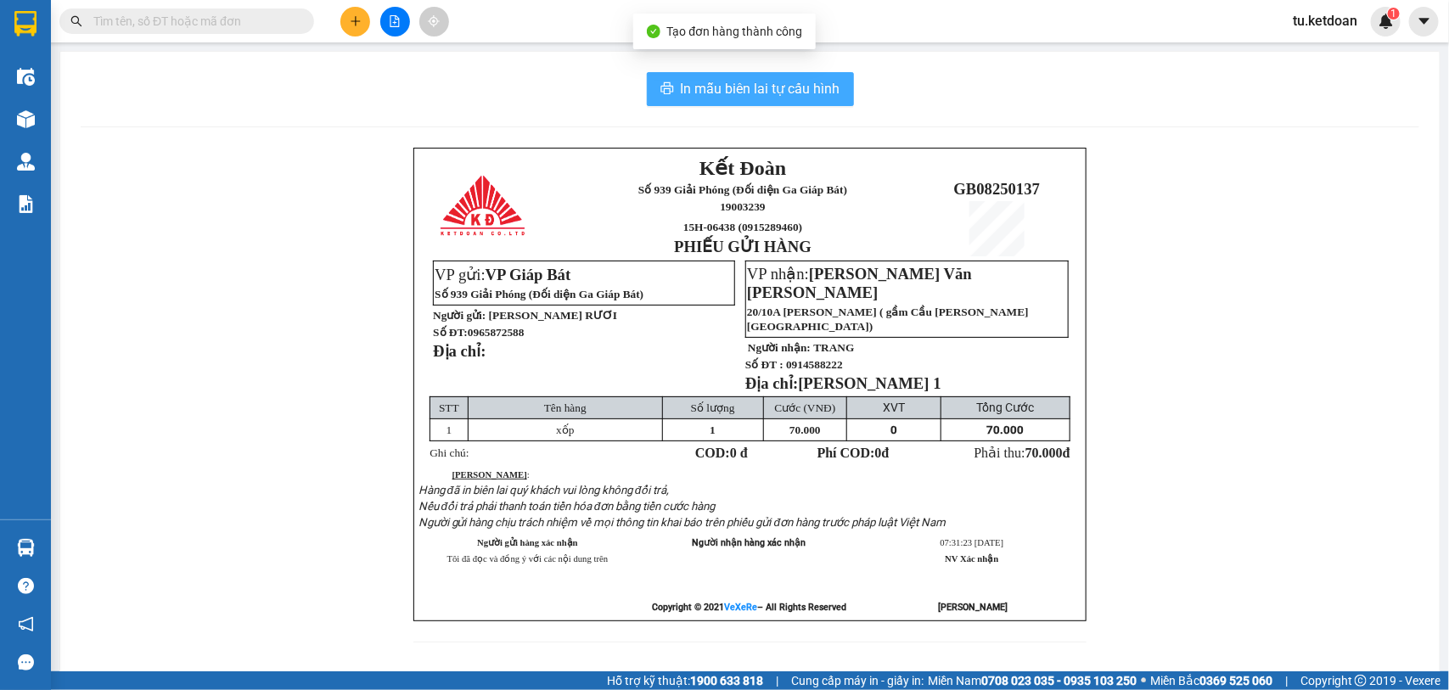
click at [789, 78] on span "In mẫu biên lai tự cấu hình" at bounding box center [761, 88] width 160 height 21
